Goal: Task Accomplishment & Management: Complete application form

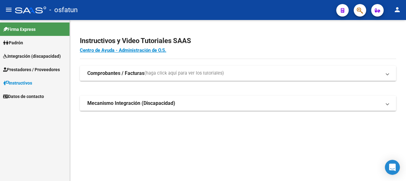
click at [47, 54] on span "Integración (discapacidad)" at bounding box center [32, 56] width 58 height 7
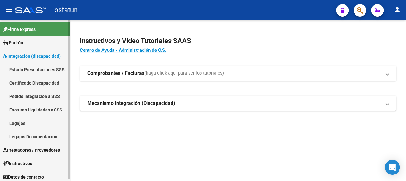
click at [51, 148] on span "Prestadores / Proveedores" at bounding box center [31, 150] width 57 height 7
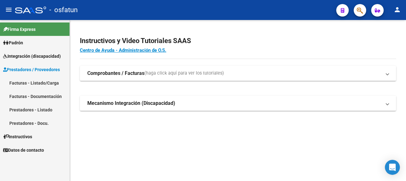
click at [42, 109] on link "Prestadores - Listado" at bounding box center [35, 109] width 70 height 13
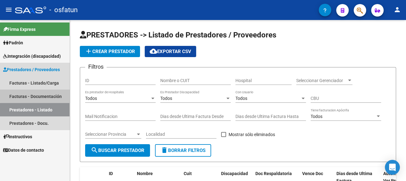
click at [43, 91] on link "Facturas - Documentación" at bounding box center [35, 95] width 70 height 13
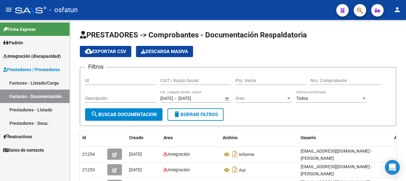
click at [45, 80] on link "Facturas - Listado/Carga" at bounding box center [35, 82] width 70 height 13
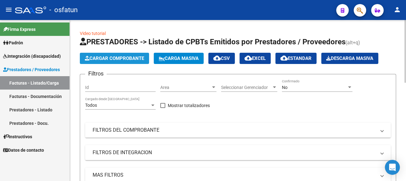
click at [113, 61] on button "Cargar Comprobante" at bounding box center [114, 58] width 69 height 11
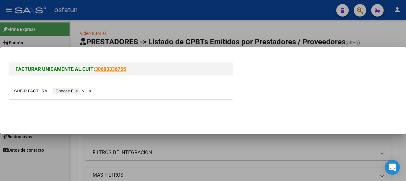
click at [87, 90] on input "file" at bounding box center [53, 91] width 79 height 7
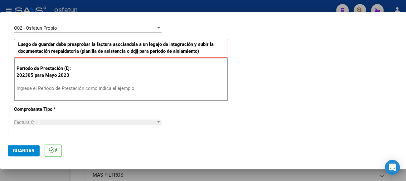
scroll to position [187, 0]
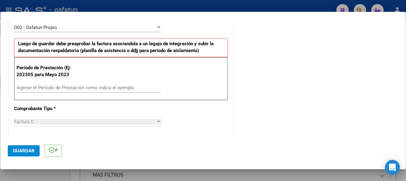
click at [75, 86] on input "Ingrese el Período de Prestación como indica el ejemplo" at bounding box center [89, 88] width 144 height 6
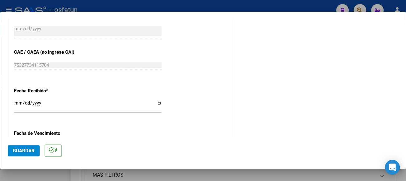
scroll to position [468, 0]
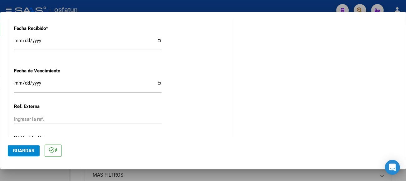
type input "202507"
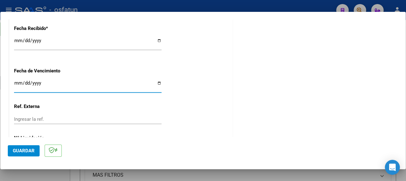
click at [15, 85] on input "Ingresar la fecha" at bounding box center [87, 85] width 147 height 10
type input "[DATE]"
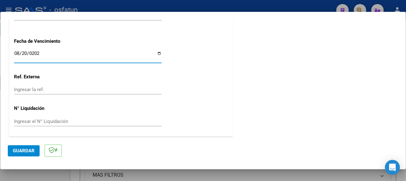
click at [21, 150] on span "Guardar" at bounding box center [24, 151] width 22 height 6
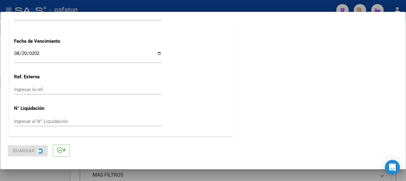
scroll to position [0, 0]
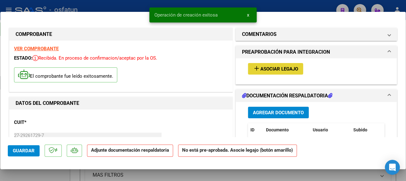
click at [293, 66] on span "Asociar Legajo" at bounding box center [279, 69] width 38 height 6
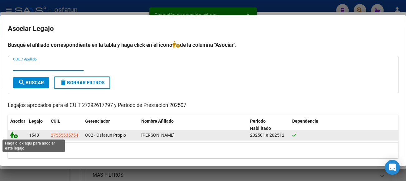
click at [13, 134] on icon at bounding box center [13, 134] width 7 height 7
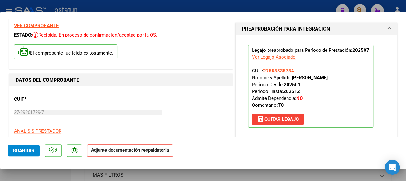
scroll to position [62, 0]
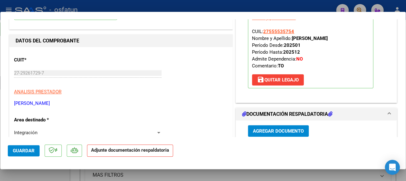
click at [268, 131] on span "Agregar Documento" at bounding box center [278, 131] width 51 height 6
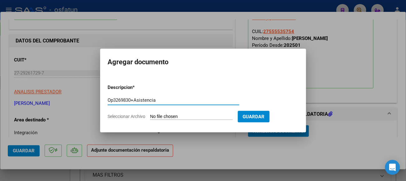
type input "Op3269830+Asistencia"
click at [174, 115] on input "Seleccionar Archivo" at bounding box center [191, 117] width 83 height 6
type input "C:\fakepath\CamScanner [DATE] 10.38.pdf"
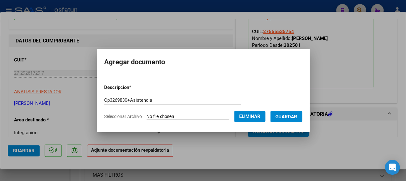
click at [294, 117] on span "Guardar" at bounding box center [286, 117] width 22 height 6
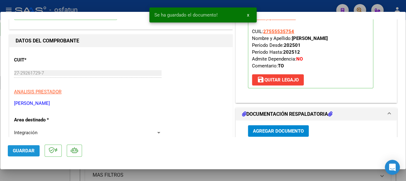
click at [23, 151] on span "Guardar" at bounding box center [24, 151] width 22 height 6
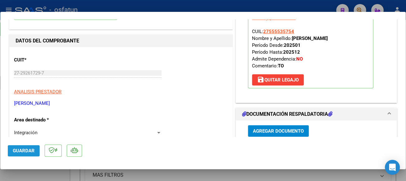
click at [24, 150] on span "Guardar" at bounding box center [24, 151] width 22 height 6
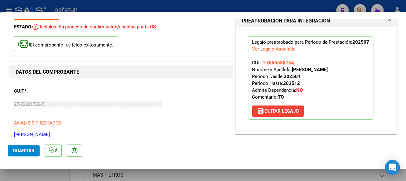
scroll to position [0, 0]
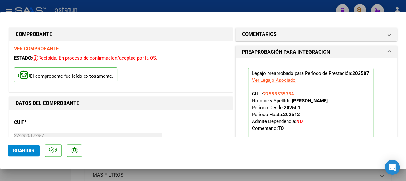
type input "$ 0,00"
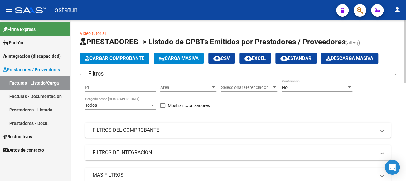
click at [120, 128] on mat-panel-title "FILTROS DEL COMPROBANTE" at bounding box center [234, 130] width 283 height 7
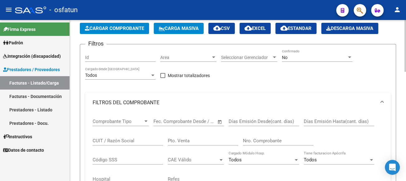
scroll to position [31, 0]
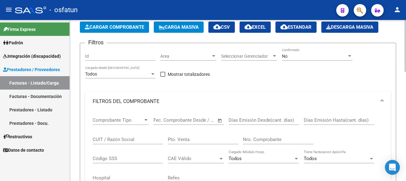
click at [125, 139] on input "CUIT / Razón Social" at bounding box center [128, 140] width 70 height 6
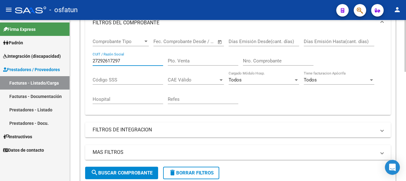
scroll to position [125, 0]
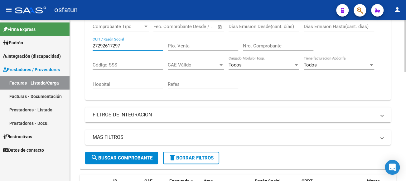
type input "27292617297"
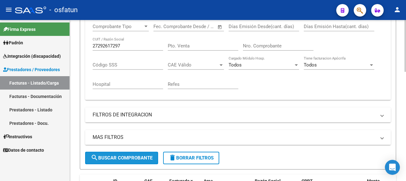
click at [128, 156] on span "search Buscar Comprobante" at bounding box center [122, 158] width 62 height 6
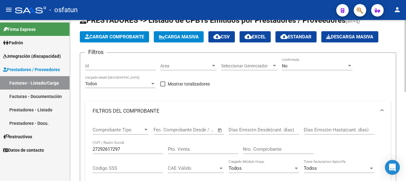
scroll to position [0, 0]
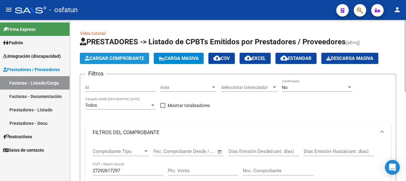
click at [123, 58] on span "Cargar Comprobante" at bounding box center [114, 59] width 59 height 6
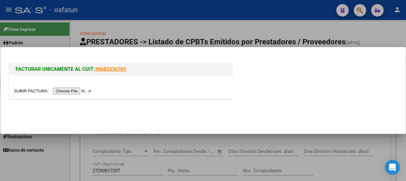
click at [81, 88] on input "file" at bounding box center [53, 91] width 79 height 7
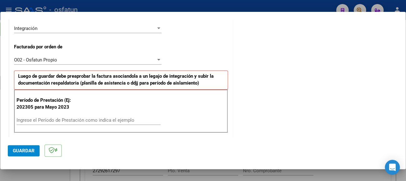
scroll to position [156, 0]
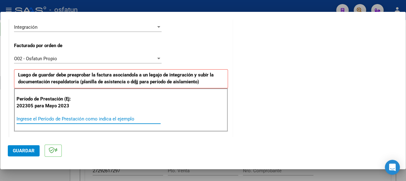
click at [58, 118] on input "Ingrese el Período de Prestación como indica el ejemplo" at bounding box center [89, 119] width 144 height 6
type input "202507"
click at [22, 148] on span "Guardar" at bounding box center [24, 151] width 22 height 6
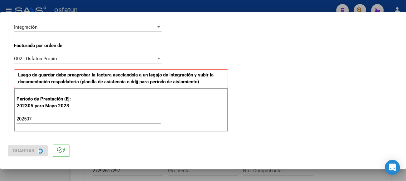
scroll to position [0, 0]
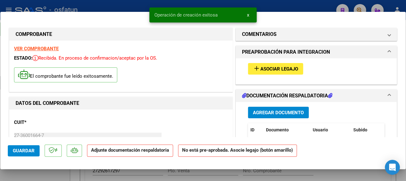
click at [274, 66] on span "Asociar Legajo" at bounding box center [279, 69] width 38 height 6
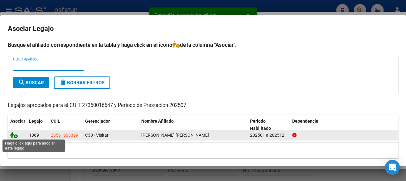
click at [15, 133] on icon at bounding box center [13, 134] width 7 height 7
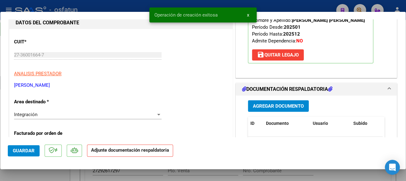
scroll to position [94, 0]
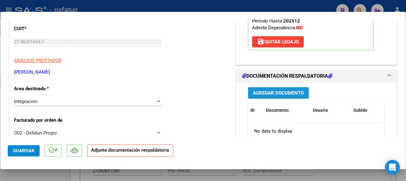
click at [265, 96] on span "Agregar Documento" at bounding box center [278, 93] width 51 height 6
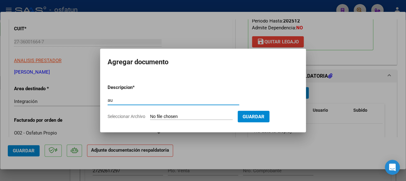
type input "a"
type input "A"
type input "Por presupuesto+asistencia"
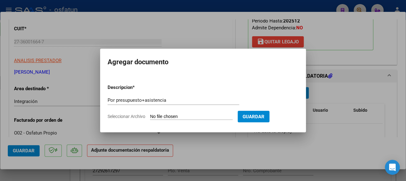
click at [175, 114] on input "Seleccionar Archivo" at bounding box center [191, 117] width 83 height 6
type input "C:\fakepath\CamScanner [DATE] 10.42.pdf"
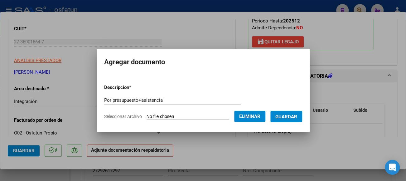
click at [297, 114] on span "Guardar" at bounding box center [286, 117] width 22 height 6
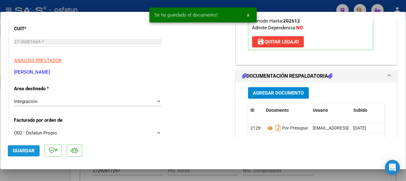
click at [19, 151] on span "Guardar" at bounding box center [24, 151] width 22 height 6
type input "$ 0,00"
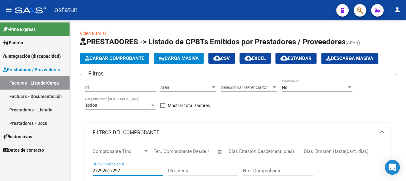
drag, startPoint x: 129, startPoint y: 171, endPoint x: 41, endPoint y: 148, distance: 90.6
click at [50, 161] on mat-sidenav-container "Firma Express Padrón Análisis Afiliado Integración (discapacidad) Estado Presen…" at bounding box center [203, 100] width 406 height 161
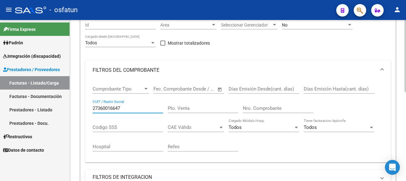
scroll to position [125, 0]
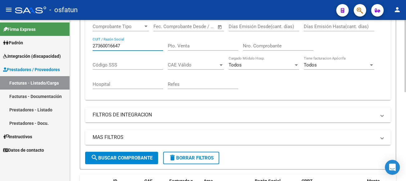
type input "27360016647"
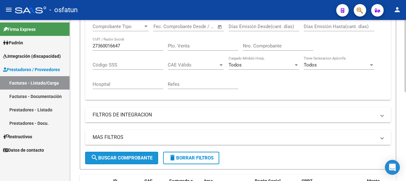
click at [126, 159] on span "search Buscar Comprobante" at bounding box center [122, 158] width 62 height 6
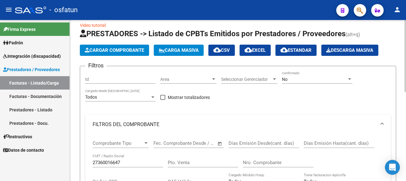
scroll to position [0, 0]
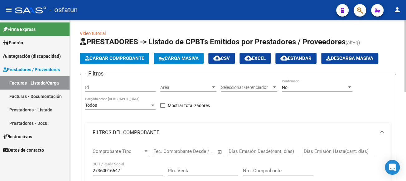
click at [109, 56] on span "Cargar Comprobante" at bounding box center [114, 59] width 59 height 6
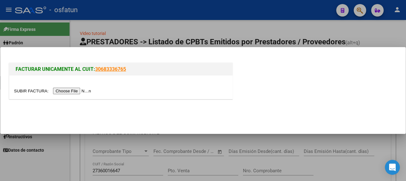
click at [68, 88] on input "file" at bounding box center [53, 91] width 79 height 7
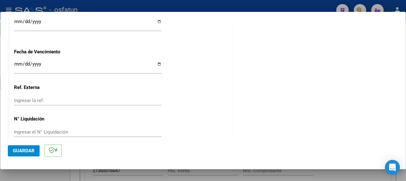
scroll to position [435, 0]
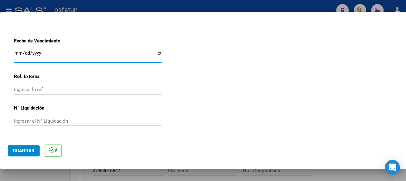
click at [17, 54] on input "Ingresar la fecha" at bounding box center [87, 56] width 147 height 10
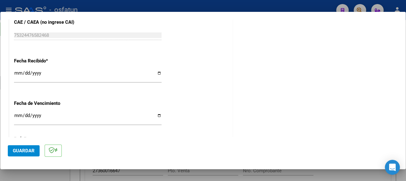
scroll to position [374, 0]
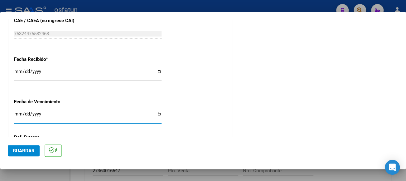
click at [15, 114] on input "Ingresar la fecha" at bounding box center [87, 116] width 147 height 10
type input "[DATE]"
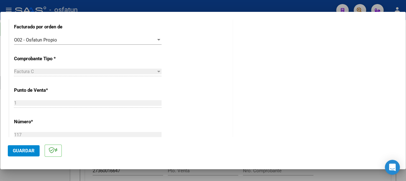
scroll to position [281, 0]
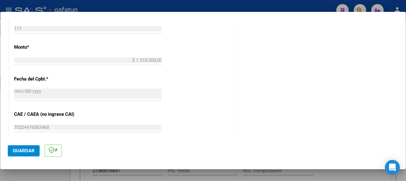
click at [19, 149] on span "Guardar" at bounding box center [24, 151] width 22 height 6
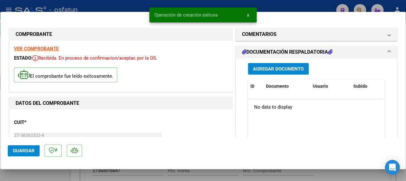
click at [278, 69] on span "Agregar Documento" at bounding box center [278, 69] width 51 height 6
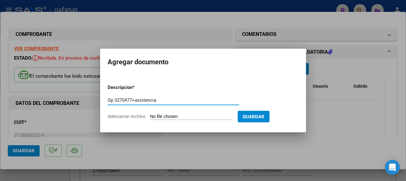
click at [138, 99] on input "Op 3270477+asistencia" at bounding box center [174, 100] width 132 height 6
type input "Op 3270477+Asistencia"
click at [171, 115] on input "Seleccionar Archivo" at bounding box center [191, 117] width 83 height 6
click at [201, 116] on input "Seleccionar Archivo" at bounding box center [191, 117] width 83 height 6
type input "C:\fakepath\CamScanner [DATE] 11.15.pdf"
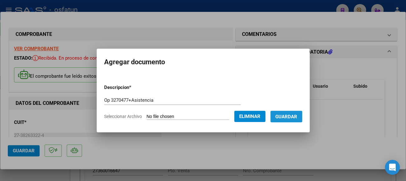
click at [293, 118] on span "Guardar" at bounding box center [286, 117] width 22 height 6
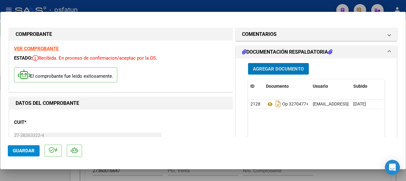
click at [16, 148] on span "Guardar" at bounding box center [24, 151] width 22 height 6
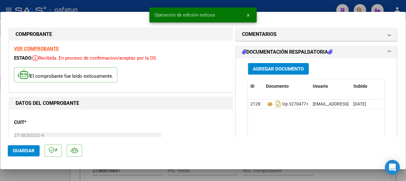
type input "$ 0,00"
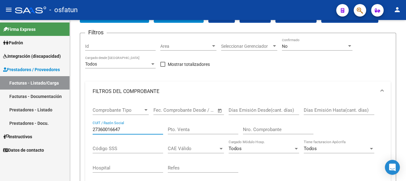
scroll to position [68, 0]
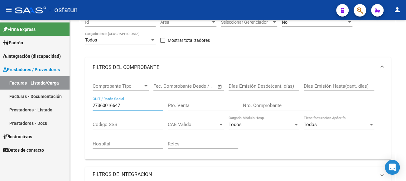
drag, startPoint x: 129, startPoint y: 170, endPoint x: 63, endPoint y: 175, distance: 65.7
click at [63, 177] on mat-sidenav-container "Firma Express Padrón Análisis Afiliado Integración (discapacidad) Estado Presen…" at bounding box center [203, 100] width 406 height 161
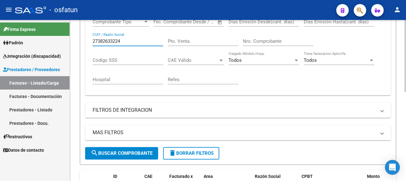
scroll to position [130, 0]
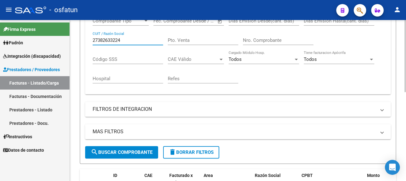
type input "27382633224"
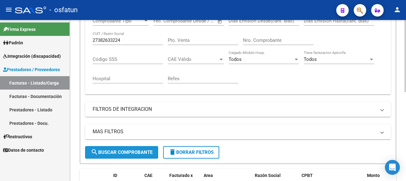
click at [146, 153] on span "search Buscar Comprobante" at bounding box center [122, 152] width 62 height 6
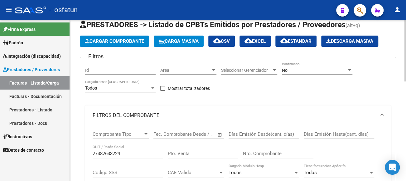
scroll to position [0, 0]
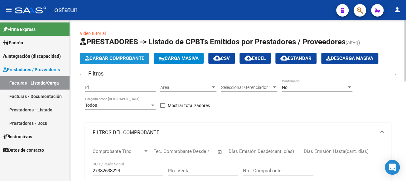
click at [127, 61] on button "Cargar Comprobante" at bounding box center [114, 58] width 69 height 11
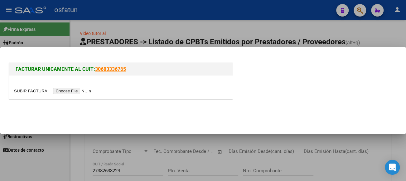
click at [61, 91] on input "file" at bounding box center [53, 91] width 79 height 7
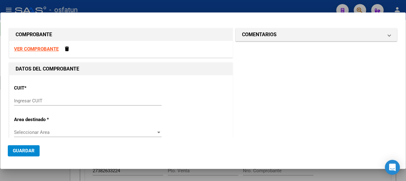
click at [45, 98] on input "Ingresar CUIT" at bounding box center [87, 101] width 147 height 6
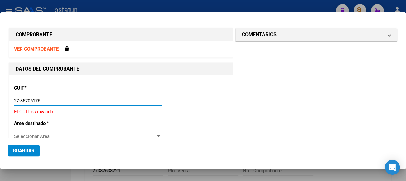
type input "27-35706176-3"
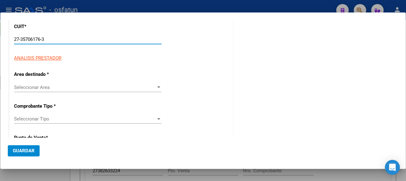
type input "1"
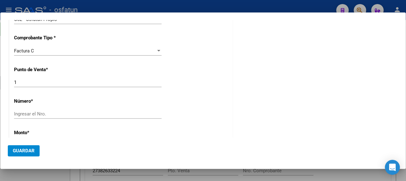
scroll to position [187, 0]
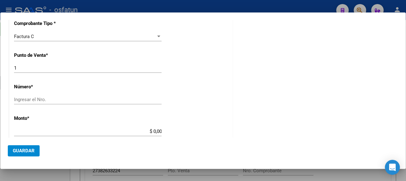
type input "27-35706176-3"
click at [35, 100] on input "Ingresar el Nro." at bounding box center [87, 100] width 147 height 6
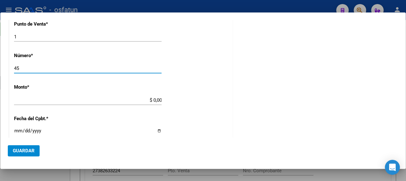
type input "45"
click at [90, 126] on div "CUIT * 27-35706176-3 Ingresar CUIT ANALISIS PRESTADOR [PERSON_NAME] ARCA Padrón…" at bounding box center [120, 94] width 223 height 474
type input "$ 307.654,34"
type input "[DATE]"
type input "75323775417507"
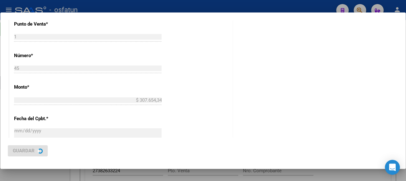
scroll to position [0, 0]
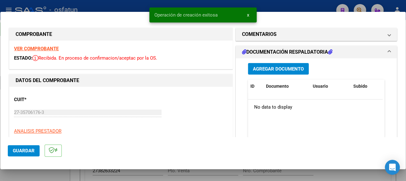
click at [271, 68] on span "Agregar Documento" at bounding box center [278, 69] width 51 height 6
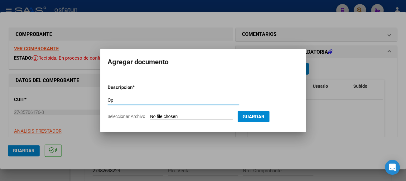
type input "O"
type input "por presupuesto+asistencia"
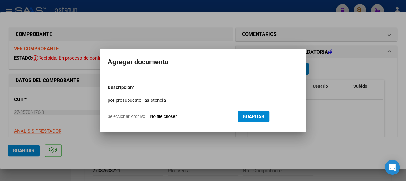
click at [190, 117] on input "Seleccionar Archivo" at bounding box center [191, 117] width 83 height 6
type input "C:\fakepath\CamScanner [DATE] 10.47.pdf"
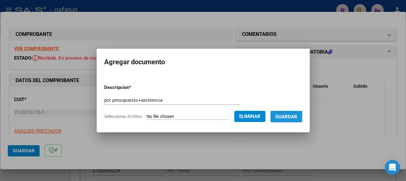
click at [292, 117] on span "Guardar" at bounding box center [286, 117] width 22 height 6
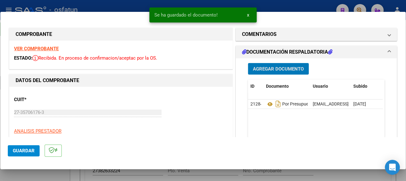
click at [17, 151] on span "Guardar" at bounding box center [24, 151] width 22 height 6
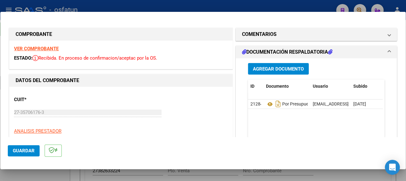
type input "$ 0,00"
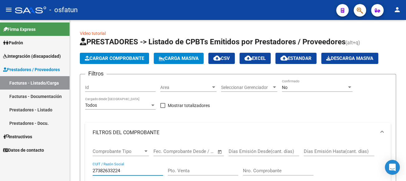
drag, startPoint x: 130, startPoint y: 170, endPoint x: 67, endPoint y: 167, distance: 62.8
click at [67, 167] on mat-sidenav-container "Firma Express Padrón Análisis Afiliado Integración (discapacidad) Estado Presen…" at bounding box center [203, 100] width 406 height 161
click at [121, 171] on input "27357064" at bounding box center [128, 171] width 70 height 6
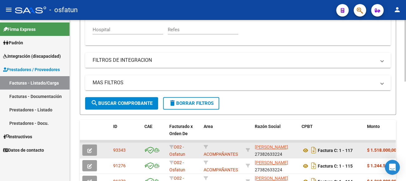
scroll to position [187, 0]
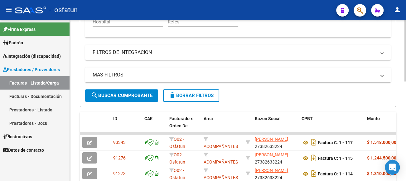
type input "27357061763"
click at [130, 97] on span "search Buscar Comprobante" at bounding box center [122, 96] width 62 height 6
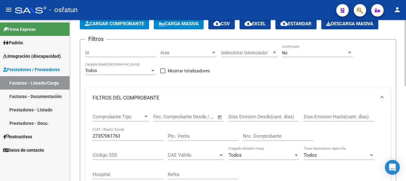
scroll to position [0, 0]
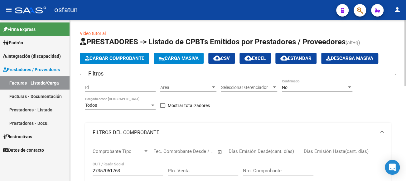
click at [132, 56] on span "Cargar Comprobante" at bounding box center [114, 59] width 59 height 6
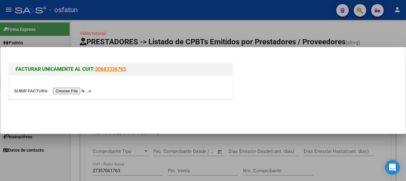
click at [85, 89] on input "file" at bounding box center [53, 91] width 79 height 7
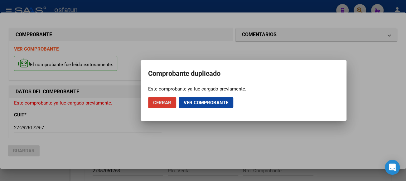
click at [168, 102] on span "Cerrar" at bounding box center [162, 103] width 18 height 6
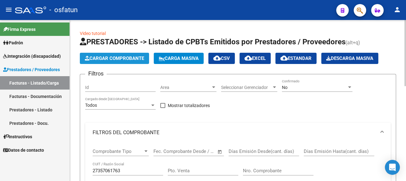
click at [94, 61] on span "Cargar Comprobante" at bounding box center [114, 59] width 59 height 6
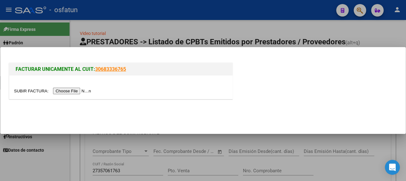
click at [80, 91] on input "file" at bounding box center [53, 91] width 79 height 7
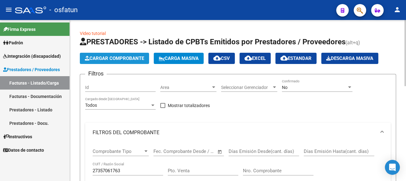
click at [118, 59] on span "Cargar Comprobante" at bounding box center [114, 59] width 59 height 6
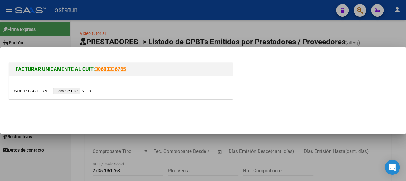
click at [66, 89] on input "file" at bounding box center [53, 91] width 79 height 7
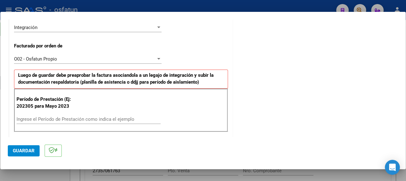
scroll to position [156, 0]
click at [59, 121] on div "Ingrese el Período de Prestación como indica el ejemplo" at bounding box center [89, 118] width 144 height 9
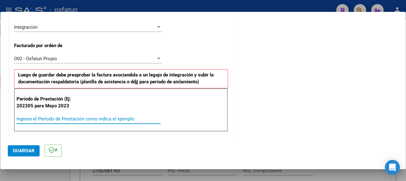
click at [58, 119] on input "Ingrese el Período de Prestación como indica el ejemplo" at bounding box center [89, 119] width 144 height 6
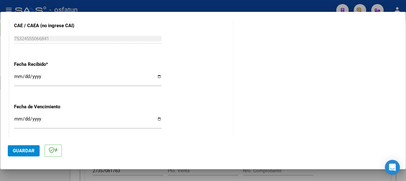
scroll to position [437, 0]
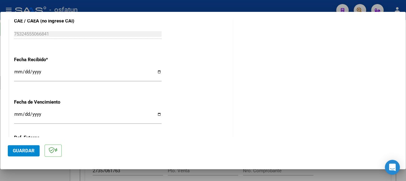
type input "202507"
click at [16, 113] on input "Ingresar la fecha" at bounding box center [87, 117] width 147 height 10
type input "[DATE]"
click at [19, 151] on span "Guardar" at bounding box center [24, 151] width 22 height 6
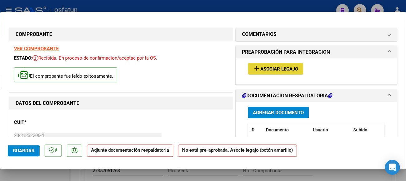
click at [273, 69] on span "Asociar Legajo" at bounding box center [279, 69] width 38 height 6
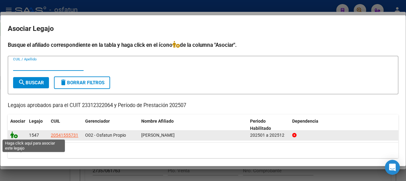
click at [15, 134] on icon at bounding box center [13, 134] width 7 height 7
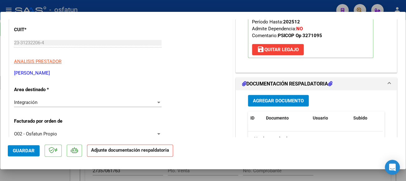
scroll to position [94, 0]
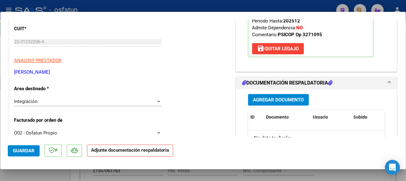
click at [271, 99] on span "Agregar Documento" at bounding box center [278, 100] width 51 height 6
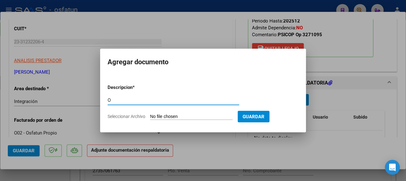
type input "Op"
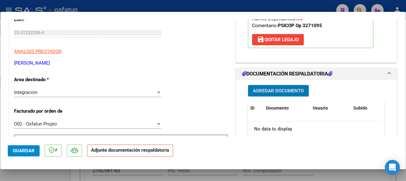
scroll to position [125, 0]
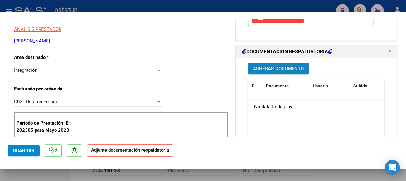
click at [282, 67] on span "Agregar Documento" at bounding box center [278, 69] width 51 height 6
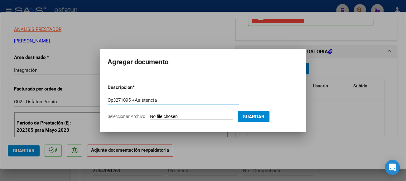
type input "Op3271095 +Asistencia"
click at [211, 115] on input "Seleccionar Archivo" at bounding box center [191, 117] width 83 height 6
click at [202, 115] on input "Seleccionar Archivo" at bounding box center [191, 117] width 83 height 6
type input "C:\fakepath\CamScanner [DATE] 10.50 (1).pdf"
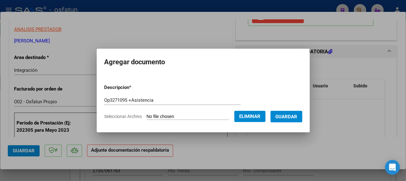
click at [292, 117] on span "Guardar" at bounding box center [286, 117] width 22 height 6
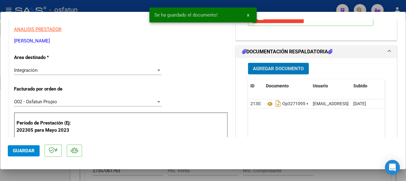
click at [34, 151] on span "Guardar" at bounding box center [24, 151] width 22 height 6
type input "$ 0,00"
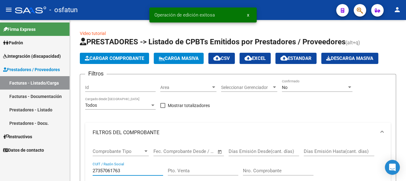
drag, startPoint x: 128, startPoint y: 170, endPoint x: 62, endPoint y: 166, distance: 66.2
click at [62, 166] on mat-sidenav-container "Firma Express Padrón Análisis Afiliado Integración (discapacidad) Estado Presen…" at bounding box center [203, 100] width 406 height 161
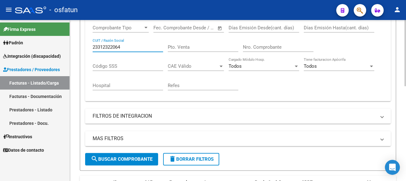
scroll to position [156, 0]
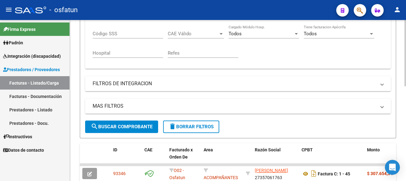
type input "23312322064"
click at [129, 122] on button "search Buscar Comprobante" at bounding box center [121, 126] width 73 height 12
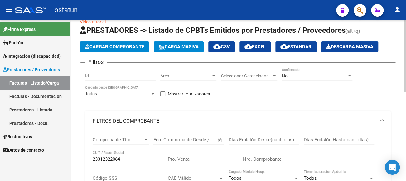
scroll to position [0, 0]
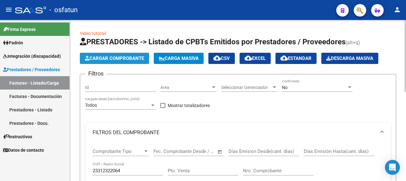
click at [129, 60] on span "Cargar Comprobante" at bounding box center [114, 59] width 59 height 6
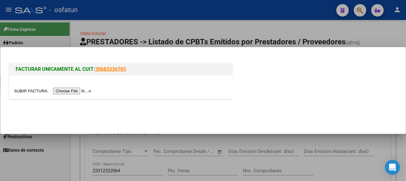
click at [87, 90] on input "file" at bounding box center [53, 91] width 79 height 7
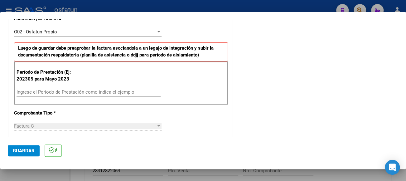
scroll to position [187, 0]
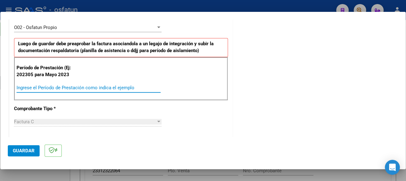
click at [99, 88] on input "Ingrese el Período de Prestación como indica el ejemplo" at bounding box center [89, 88] width 144 height 6
type input "202507"
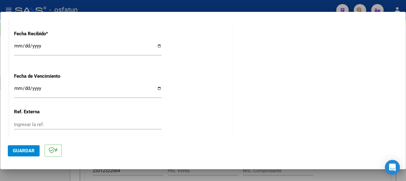
scroll to position [468, 0]
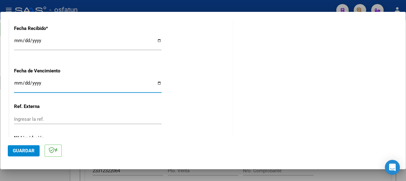
click at [16, 84] on input "Ingresar la fecha" at bounding box center [87, 85] width 147 height 10
type input "[DATE]"
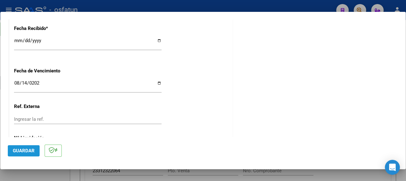
click at [28, 152] on span "Guardar" at bounding box center [24, 151] width 22 height 6
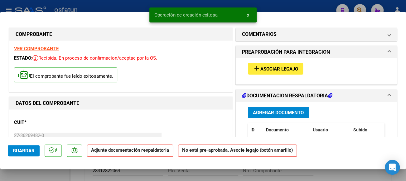
click at [279, 70] on span "Asociar Legajo" at bounding box center [279, 69] width 38 height 6
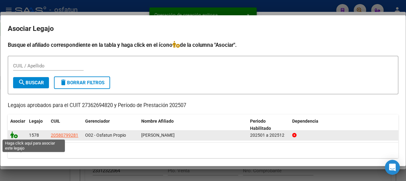
click at [15, 133] on icon at bounding box center [13, 134] width 7 height 7
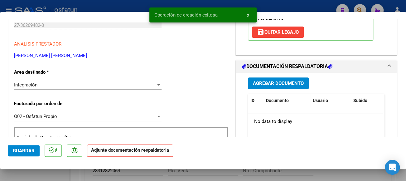
scroll to position [125, 0]
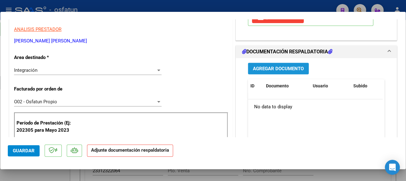
click at [275, 69] on span "Agregar Documento" at bounding box center [278, 69] width 51 height 6
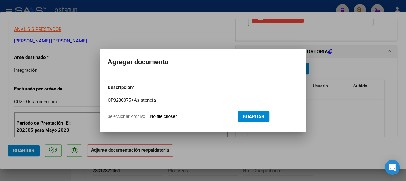
type input "OP3280075+Asistencia"
click at [180, 114] on input "Seleccionar Archivo" at bounding box center [191, 117] width 83 height 6
type input "C:\fakepath\CamScanner [DATE] 11.15.pdf"
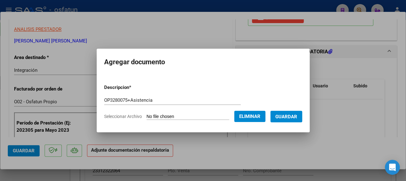
click at [255, 114] on span "Eliminar" at bounding box center [249, 117] width 21 height 6
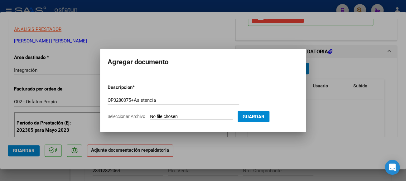
click at [205, 115] on input "Seleccionar Archivo" at bounding box center [191, 117] width 83 height 6
type input "C:\fakepath\CamScanner [DATE] 10.52.pdf"
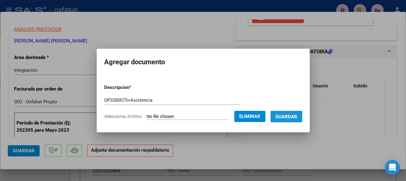
click at [296, 117] on span "Guardar" at bounding box center [286, 117] width 22 height 6
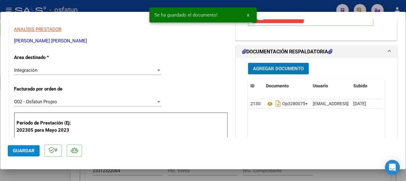
click at [31, 149] on span "Guardar" at bounding box center [24, 151] width 22 height 6
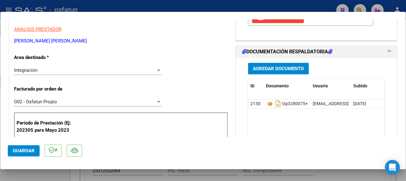
click at [32, 151] on span "Guardar" at bounding box center [24, 151] width 22 height 6
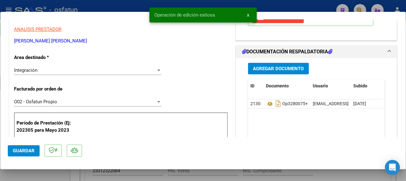
type input "$ 0,00"
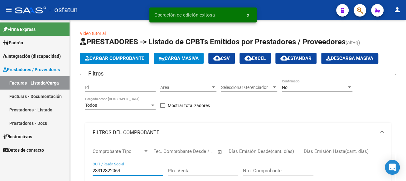
drag, startPoint x: 127, startPoint y: 170, endPoint x: 33, endPoint y: 171, distance: 94.2
click at [33, 168] on mat-sidenav-container "Firma Express Padrón Análisis Afiliado Integración (discapacidad) Estado Presen…" at bounding box center [203, 100] width 406 height 161
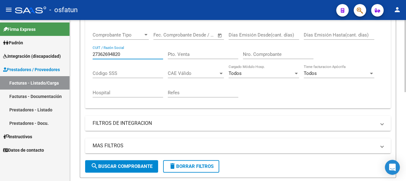
scroll to position [125, 0]
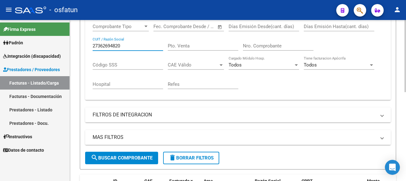
type input "27362694820"
click at [124, 159] on span "search Buscar Comprobante" at bounding box center [122, 158] width 62 height 6
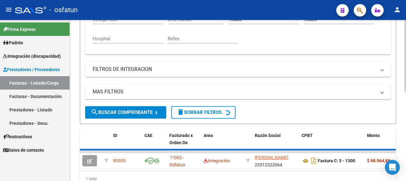
scroll to position [187, 0]
